Goal: Task Accomplishment & Management: Complete application form

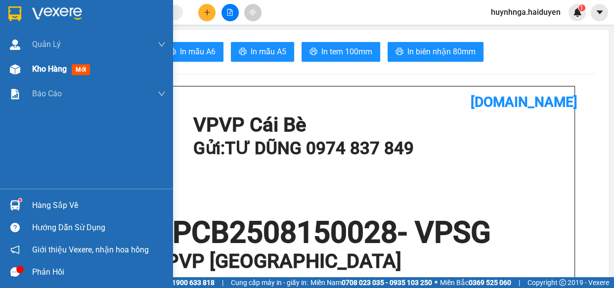
click at [63, 70] on span "Kho hàng" at bounding box center [49, 68] width 35 height 9
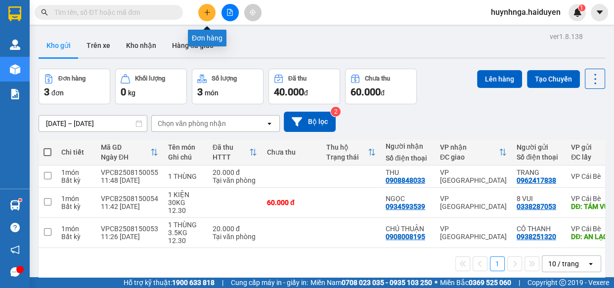
click at [206, 10] on icon "plus" at bounding box center [207, 12] width 7 height 7
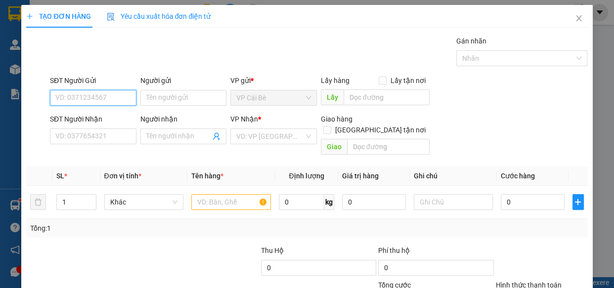
click at [94, 99] on input "SĐT Người Gửi" at bounding box center [93, 98] width 87 height 16
click at [91, 103] on input "SĐT Người Gửi" at bounding box center [93, 98] width 87 height 16
click at [104, 120] on div "0343805878 - cô hằng" at bounding box center [92, 117] width 74 height 11
type input "0343805878"
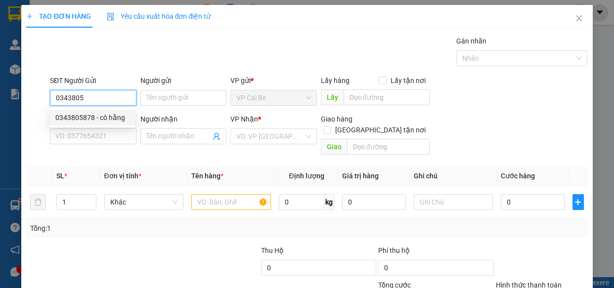
type input "cô hằng"
type input "0906322520"
type input "LỢI"
type input "40.000"
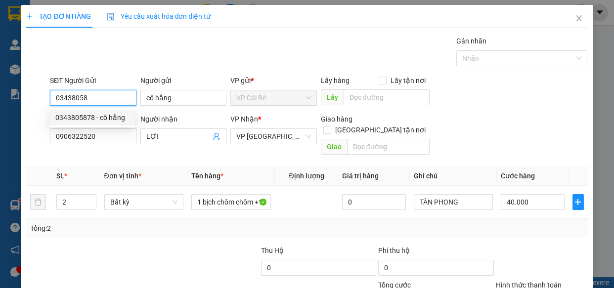
click at [104, 119] on div "0343805878 - cô hằng" at bounding box center [92, 117] width 74 height 11
type input "0343805878"
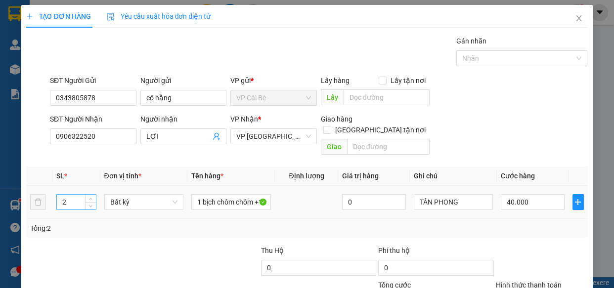
click at [78, 195] on input "2" at bounding box center [76, 202] width 39 height 15
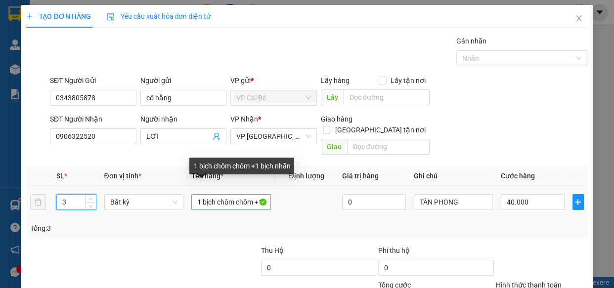
type input "3"
click at [265, 194] on input "1 bịch chôm chôm +1 bịch nhãn" at bounding box center [231, 202] width 80 height 16
type input "0"
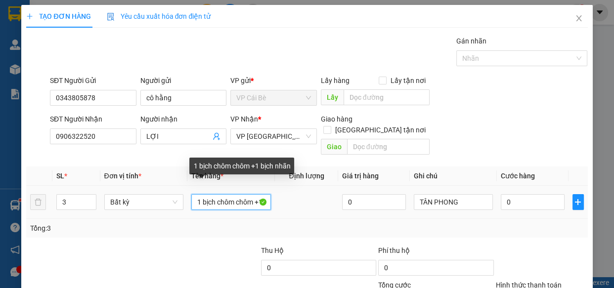
scroll to position [0, 32]
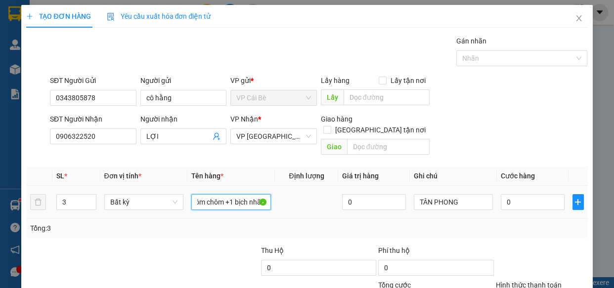
drag, startPoint x: 257, startPoint y: 190, endPoint x: 273, endPoint y: 190, distance: 15.8
click at [273, 190] on tr "3 Bất kỳ 1 bịch chôm chôm +1 bịch nhãn 0 TÂN PHONG 0" at bounding box center [306, 202] width 561 height 33
click at [264, 194] on input "1 bịch chôm chôm +1 bịch nhãn" at bounding box center [231, 202] width 80 height 16
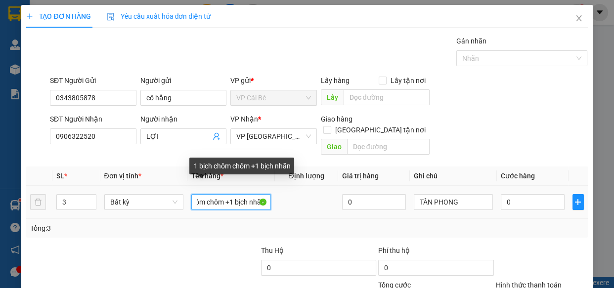
click at [264, 194] on input "1 bịch chôm chôm +1 bịch nhãn" at bounding box center [231, 202] width 80 height 16
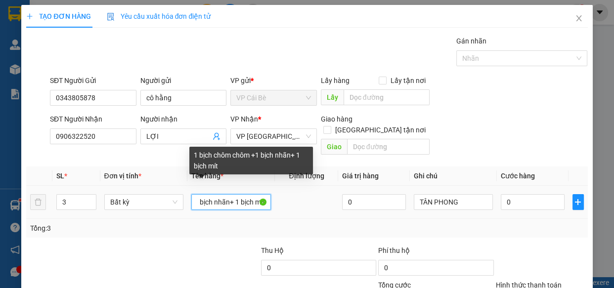
scroll to position [0, 69]
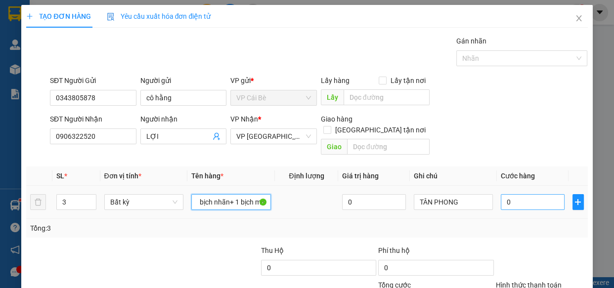
type input "1 bịch chôm chôm +1 bịch nhãn+ 1 bịch mít"
click at [523, 194] on input "0" at bounding box center [533, 202] width 64 height 16
type input "0"
type input "6"
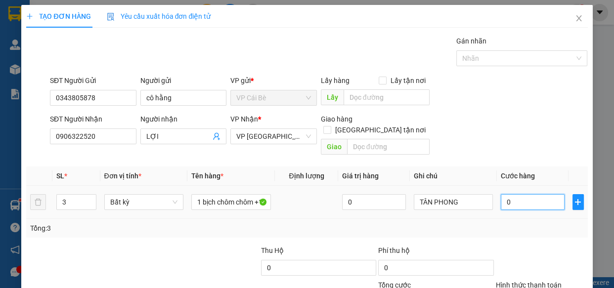
type input "6"
type input "06"
type input "60"
type input "060"
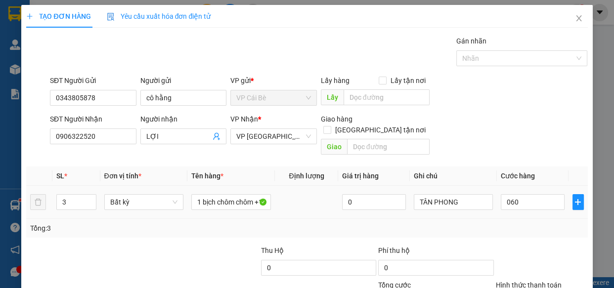
type input "60.000"
click at [530, 204] on td "60.000" at bounding box center [533, 202] width 72 height 33
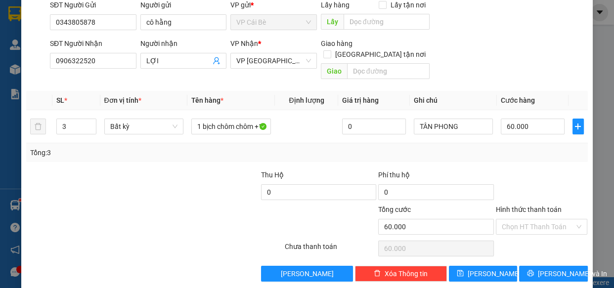
scroll to position [77, 0]
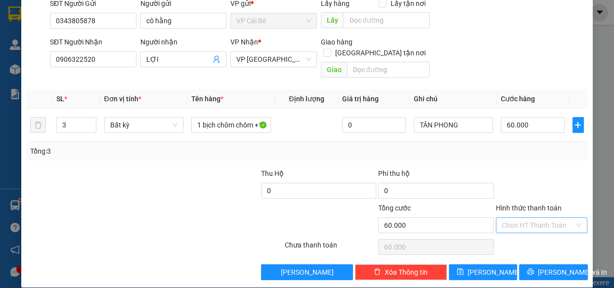
click at [537, 218] on input "Hình thức thanh toán" at bounding box center [538, 225] width 73 height 15
click at [541, 236] on div "Tại văn phòng" at bounding box center [535, 233] width 79 height 11
type input "0"
click at [548, 267] on span "[PERSON_NAME] và In" at bounding box center [572, 272] width 69 height 11
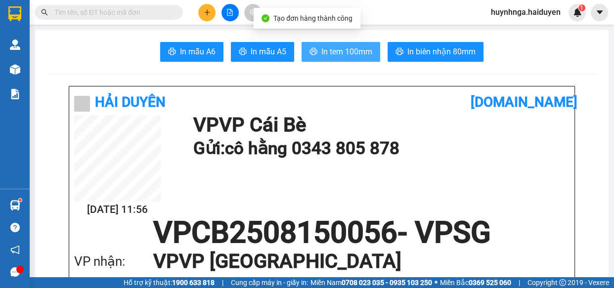
click at [342, 49] on span "In tem 100mm" at bounding box center [346, 51] width 51 height 12
